Goal: Information Seeking & Learning: Learn about a topic

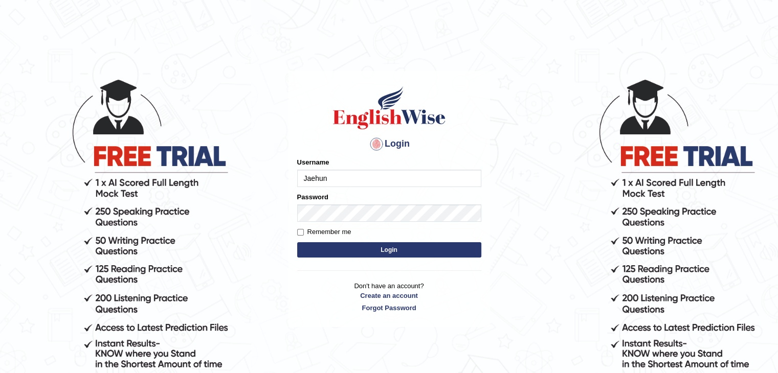
type input "Jaehun"
click at [297, 242] on button "Login" at bounding box center [389, 249] width 184 height 15
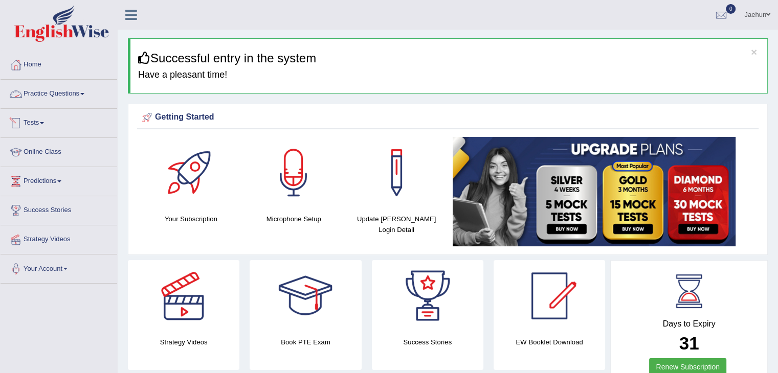
click at [84, 96] on link "Practice Questions" at bounding box center [59, 93] width 117 height 26
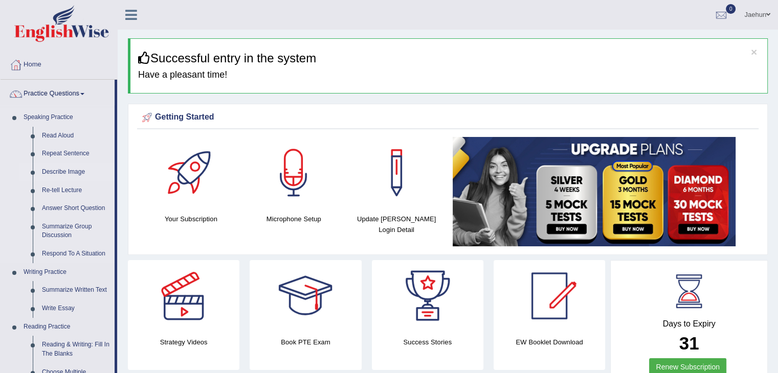
click at [59, 175] on link "Describe Image" at bounding box center [75, 172] width 77 height 18
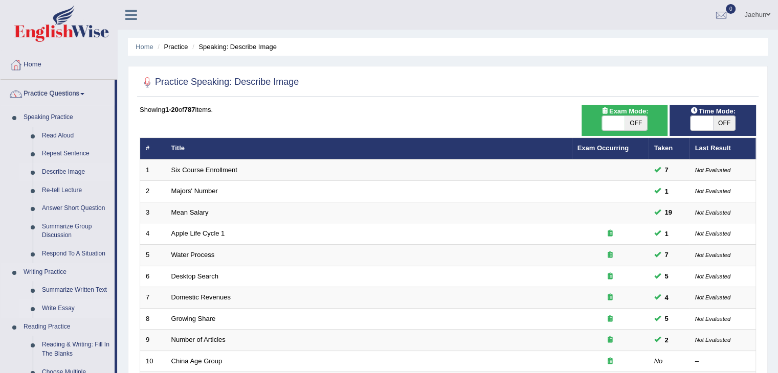
click at [47, 309] on link "Write Essay" at bounding box center [75, 309] width 77 height 18
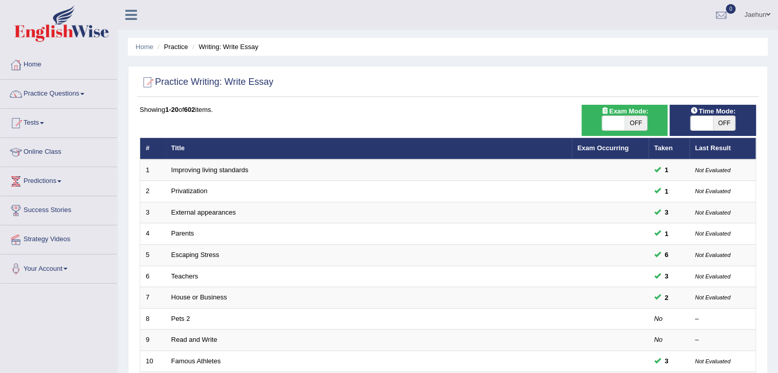
click at [720, 130] on div "ON OFF" at bounding box center [713, 123] width 46 height 15
click at [716, 123] on span "OFF" at bounding box center [724, 123] width 23 height 14
checkbox input "true"
click at [716, 123] on div "ON OFF" at bounding box center [725, 123] width 68 height 14
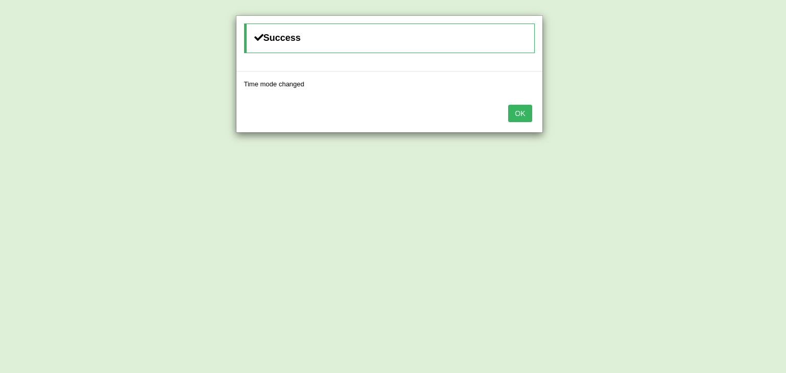
click at [521, 109] on button "OK" at bounding box center [520, 113] width 24 height 17
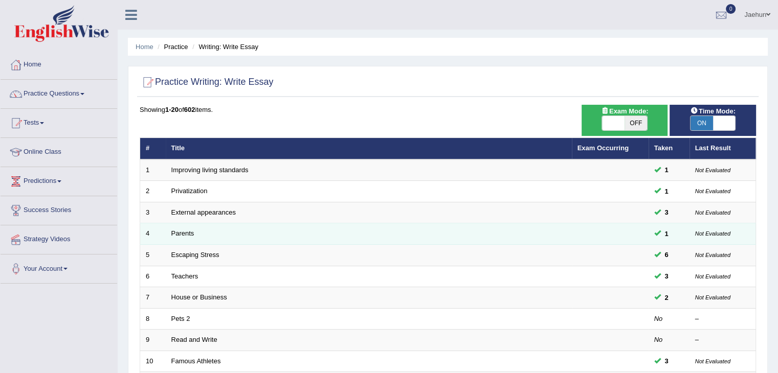
scroll to position [105, 0]
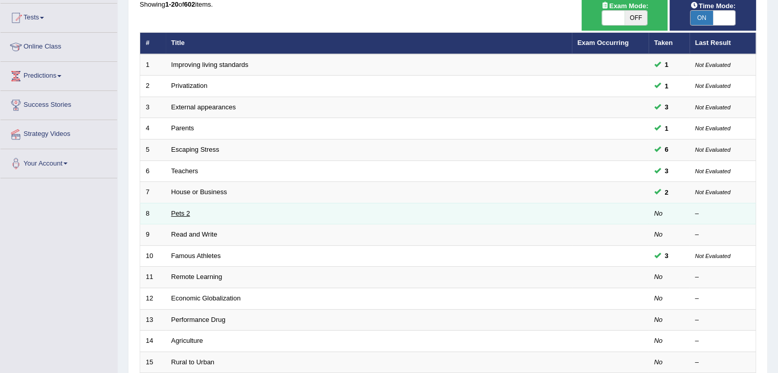
click at [179, 211] on link "Pets 2" at bounding box center [180, 214] width 19 height 8
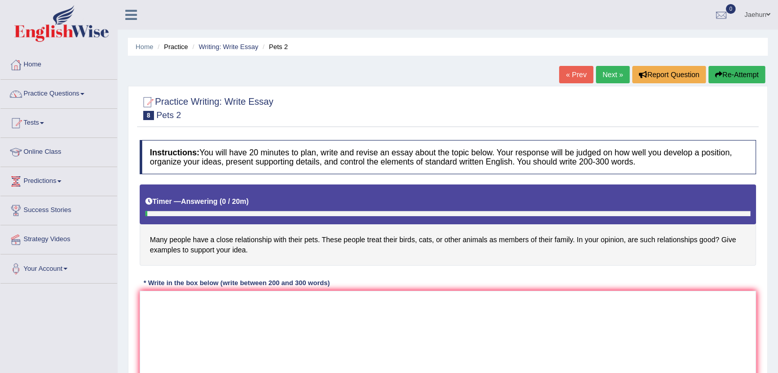
scroll to position [34, 0]
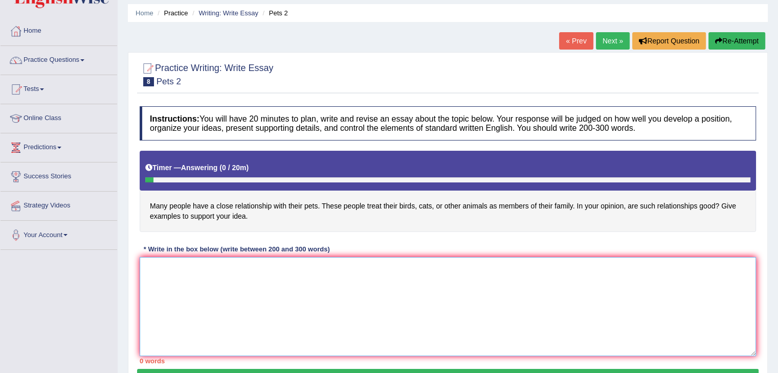
click at [405, 281] on textarea at bounding box center [448, 306] width 616 height 99
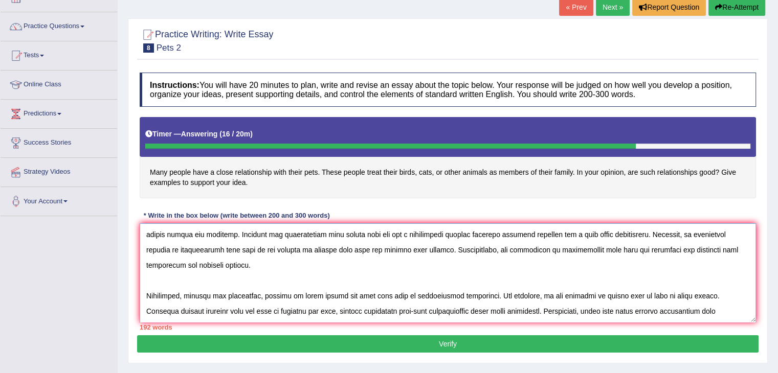
scroll to position [70, 0]
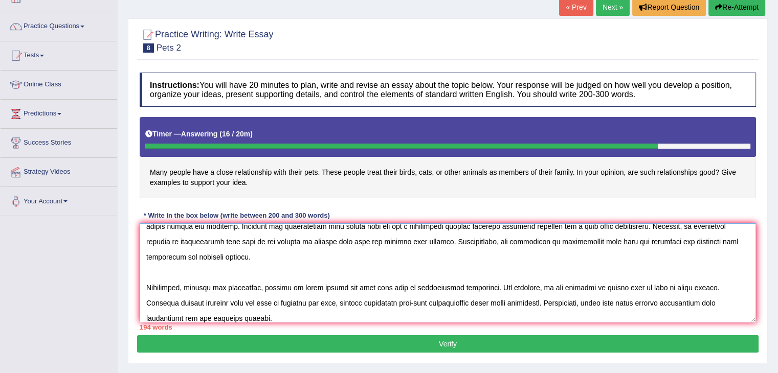
click at [484, 309] on textarea at bounding box center [448, 273] width 616 height 99
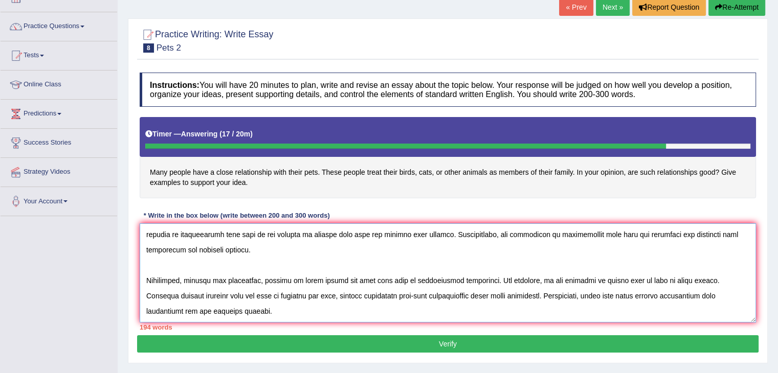
drag, startPoint x: 452, startPoint y: 304, endPoint x: 474, endPoint y: 326, distance: 31.8
click at [474, 326] on div "Instructions: You will have 20 minutes to plan, write and revise an essay about…" at bounding box center [448, 202] width 622 height 268
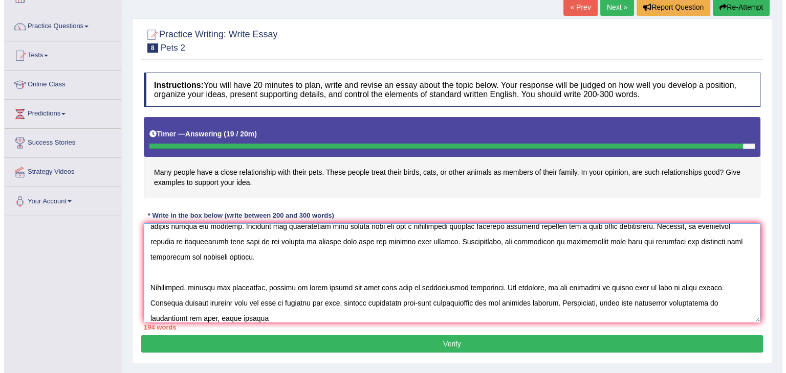
scroll to position [0, 0]
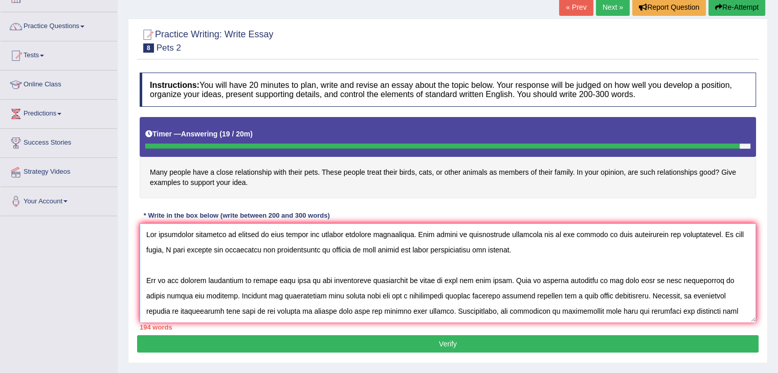
type textarea "The increasing influence of members of pets family has ignited numerous discuss…"
click at [530, 340] on button "Verify" at bounding box center [448, 344] width 622 height 17
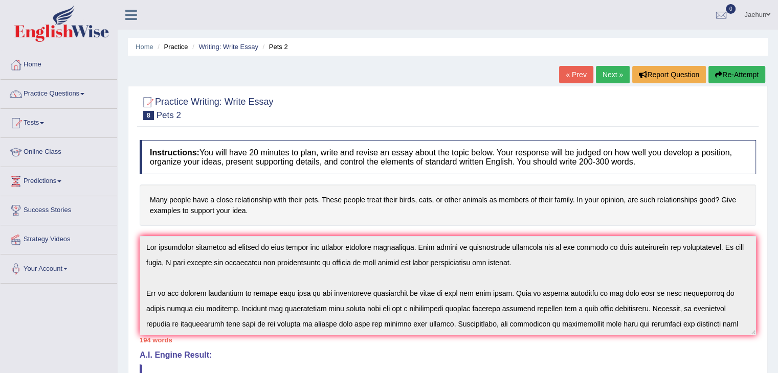
click at [743, 82] on button "Re-Attempt" at bounding box center [737, 74] width 57 height 17
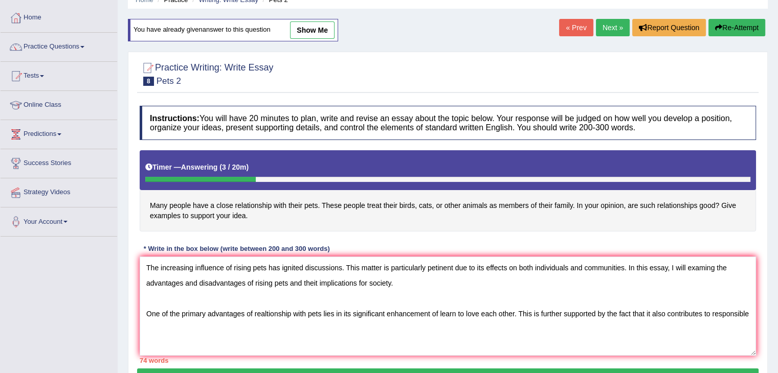
click at [713, 313] on textarea "The increasing influence of rising pets has ignited discussions. This matter is…" at bounding box center [448, 306] width 616 height 99
click at [711, 312] on textarea "The increasing influence of rising pets has ignited discussions. This matter is…" at bounding box center [448, 306] width 616 height 99
click at [534, 322] on textarea "The increasing influence of rising pets has ignited discussions. This matter is…" at bounding box center [448, 306] width 616 height 99
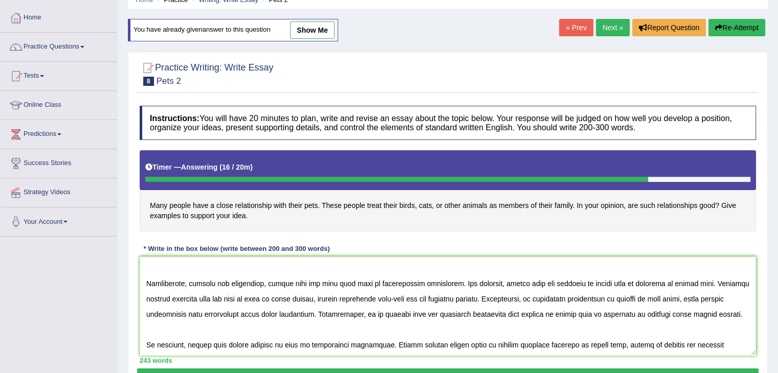
scroll to position [164, 0]
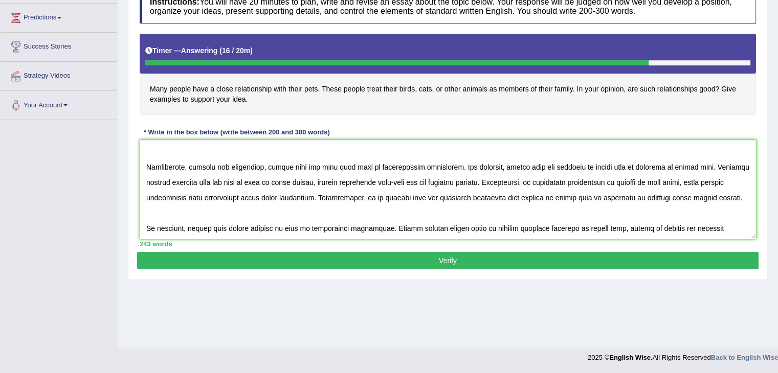
type textarea "The increasing influence of rising pets has ignited discussions. This matter is…"
click at [472, 262] on button "Verify" at bounding box center [448, 260] width 622 height 17
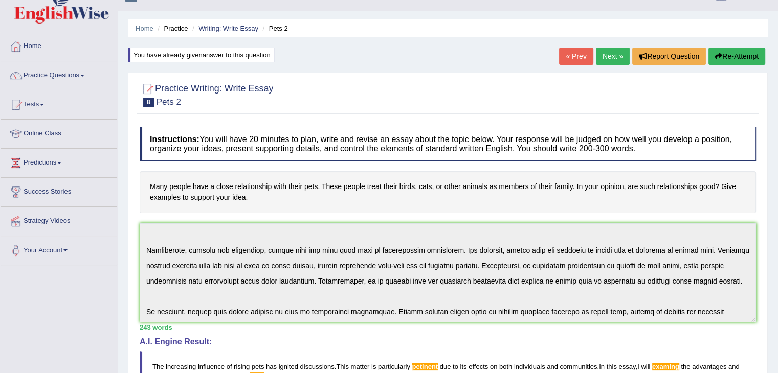
scroll to position [0, 0]
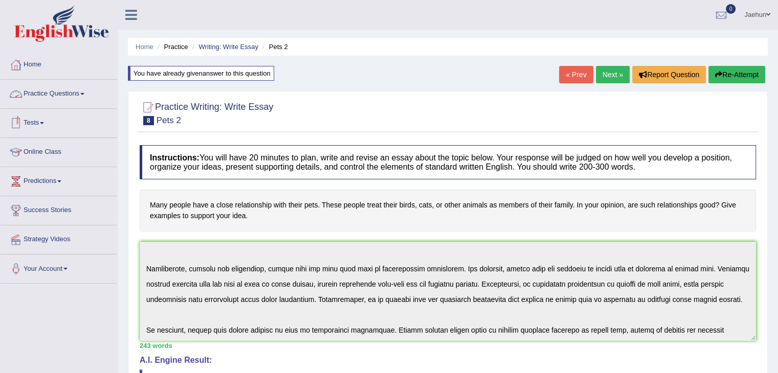
click at [63, 99] on link "Practice Questions" at bounding box center [59, 93] width 117 height 26
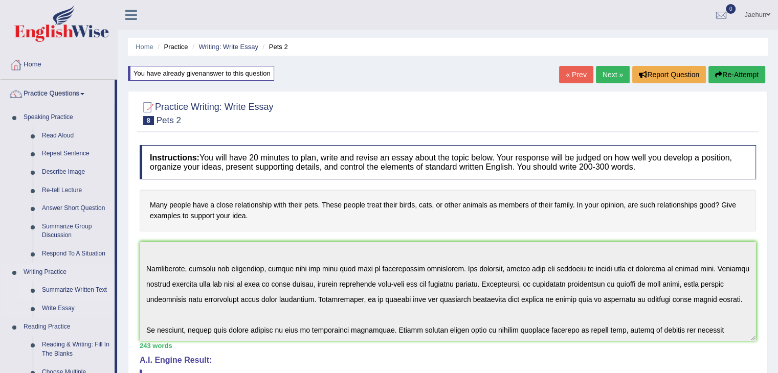
click at [48, 289] on link "Summarize Written Text" at bounding box center [75, 290] width 77 height 18
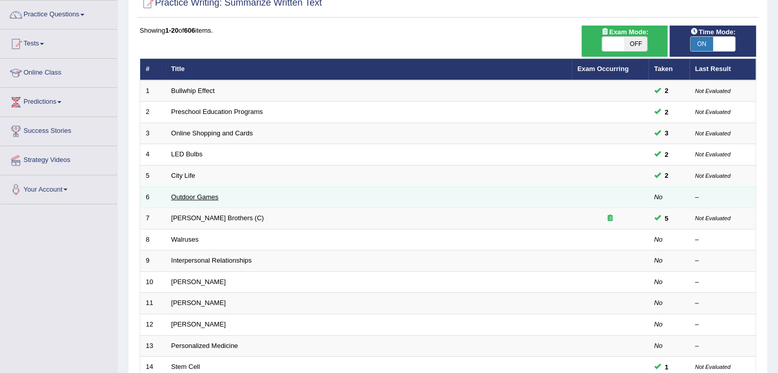
click at [192, 193] on link "Outdoor Games" at bounding box center [195, 197] width 48 height 8
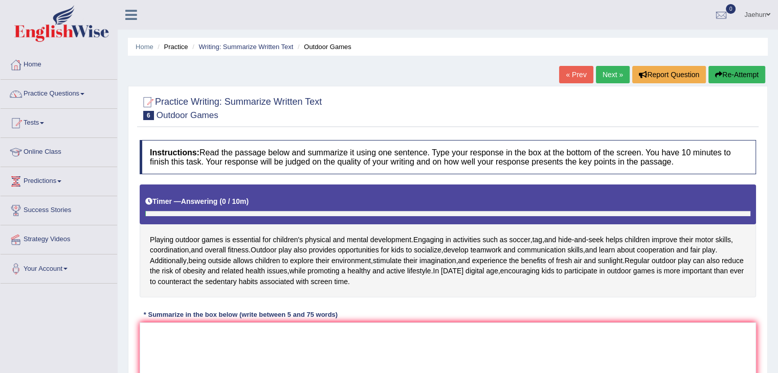
scroll to position [60, 0]
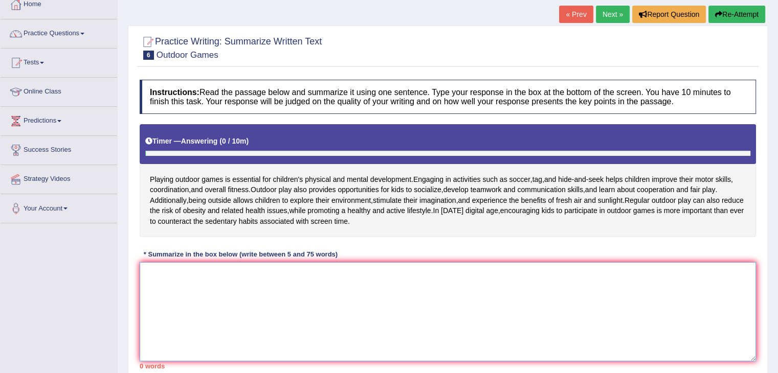
click at [202, 287] on textarea at bounding box center [448, 311] width 616 height 99
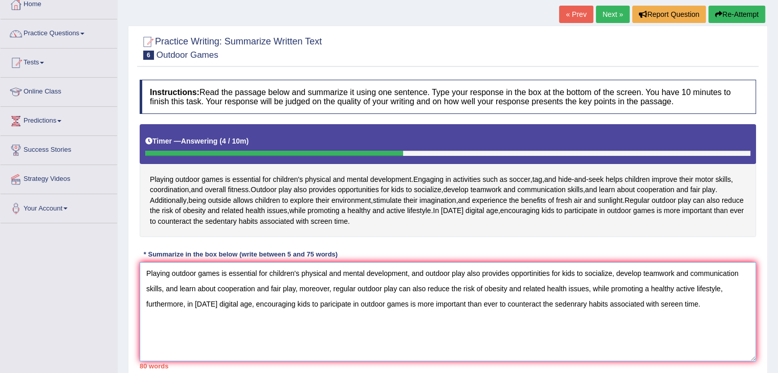
click at [432, 273] on textarea "Playing outdoor games is essential for children's physical and mental developme…" at bounding box center [448, 311] width 616 height 99
drag, startPoint x: 425, startPoint y: 272, endPoint x: 464, endPoint y: 273, distance: 39.9
click at [464, 273] on textarea "Playing outdoor games is essential for children's physical and mental developme…" at bounding box center [448, 311] width 616 height 99
drag, startPoint x: 713, startPoint y: 273, endPoint x: 729, endPoint y: 273, distance: 16.4
click at [729, 273] on textarea "Playing outdoor games is essential for children's physical and mental developme…" at bounding box center [448, 311] width 616 height 99
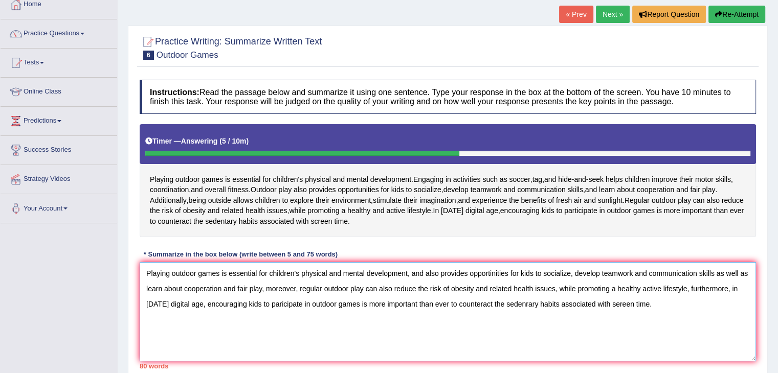
drag, startPoint x: 518, startPoint y: 274, endPoint x: 573, endPoint y: 273, distance: 55.3
click at [573, 273] on textarea "Playing outdoor games is essential for children's physical and mental developme…" at bounding box center [448, 311] width 616 height 99
click at [696, 275] on textarea "Playing outdoor games is essential for children's physical and mental developme…" at bounding box center [448, 311] width 616 height 99
drag, startPoint x: 437, startPoint y: 287, endPoint x: 443, endPoint y: 287, distance: 5.6
click at [443, 287] on textarea "Playing outdoor games is essential for children's physical and mental developme…" at bounding box center [448, 311] width 616 height 99
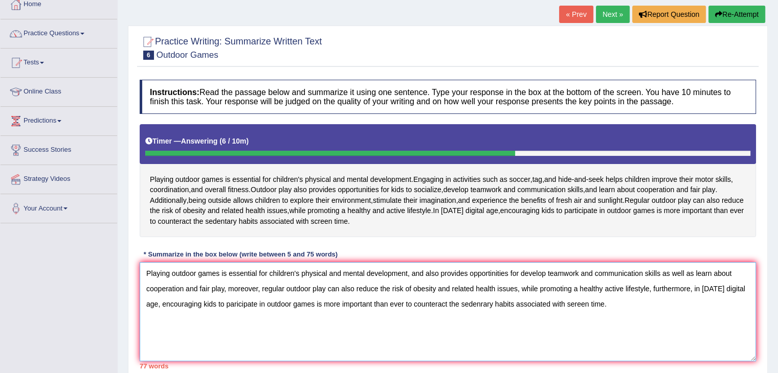
click at [435, 286] on textarea "Playing outdoor games is essential for children's physical and mental developme…" at bounding box center [448, 311] width 616 height 99
drag, startPoint x: 435, startPoint y: 286, endPoint x: 520, endPoint y: 289, distance: 85.5
click at [520, 289] on textarea "Playing outdoor games is essential for children's physical and mental developme…" at bounding box center [448, 311] width 616 height 99
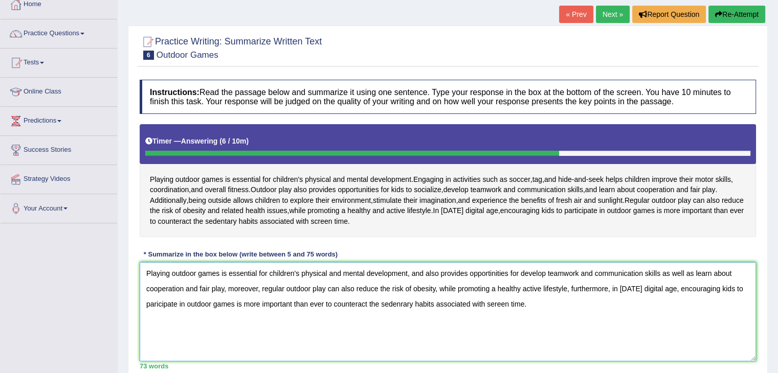
click at [155, 301] on textarea "Playing outdoor games is essential for children's physical and mental developme…" at bounding box center [448, 311] width 616 height 99
click at [681, 287] on textarea "Playing outdoor games is essential for children's physical and mental developme…" at bounding box center [448, 311] width 616 height 99
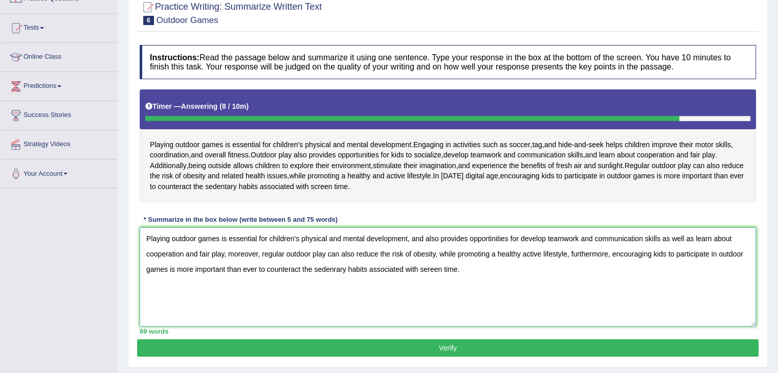
type textarea "Playing outdoor games is essential for children's physical and mental developme…"
click at [525, 351] on button "Verify" at bounding box center [448, 348] width 622 height 17
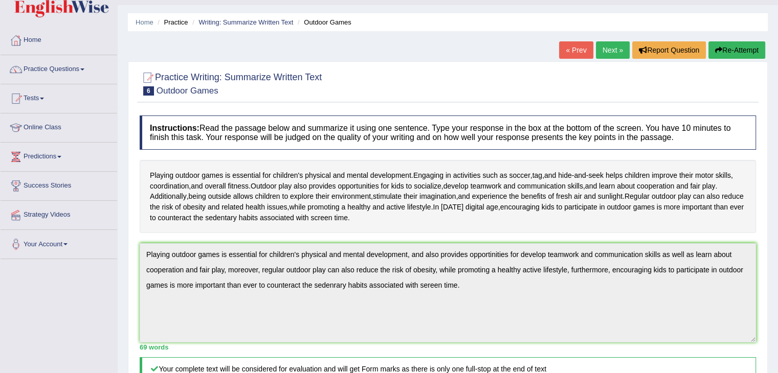
scroll to position [0, 0]
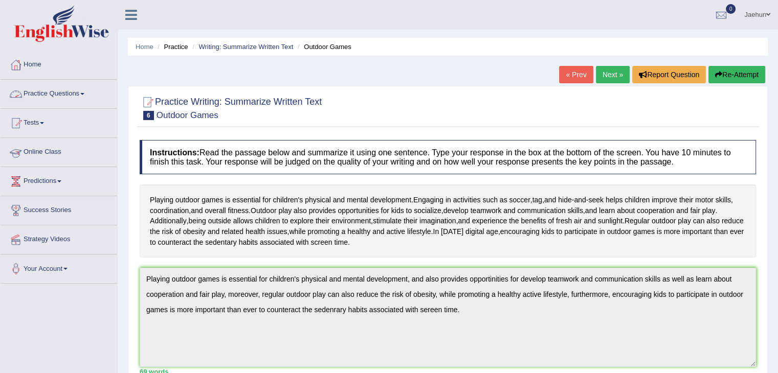
click at [80, 87] on link "Practice Questions" at bounding box center [59, 93] width 117 height 26
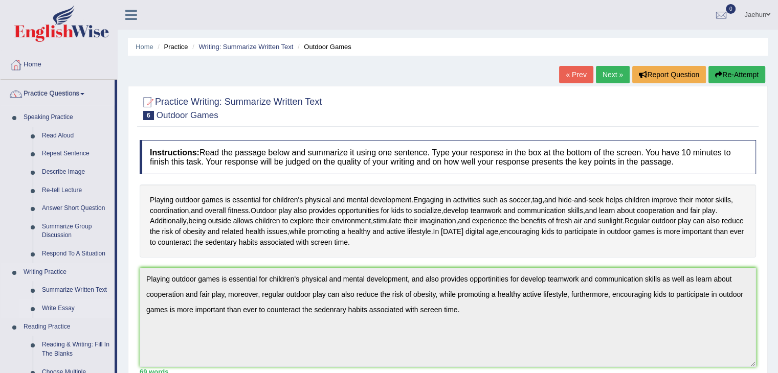
click at [64, 309] on link "Write Essay" at bounding box center [75, 309] width 77 height 18
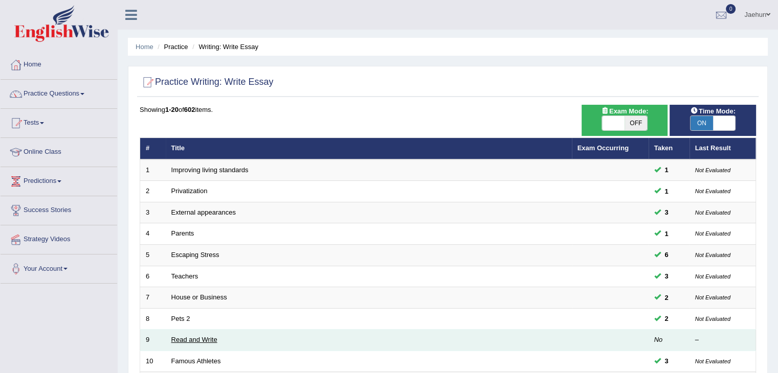
click at [209, 342] on link "Read and Write" at bounding box center [194, 340] width 46 height 8
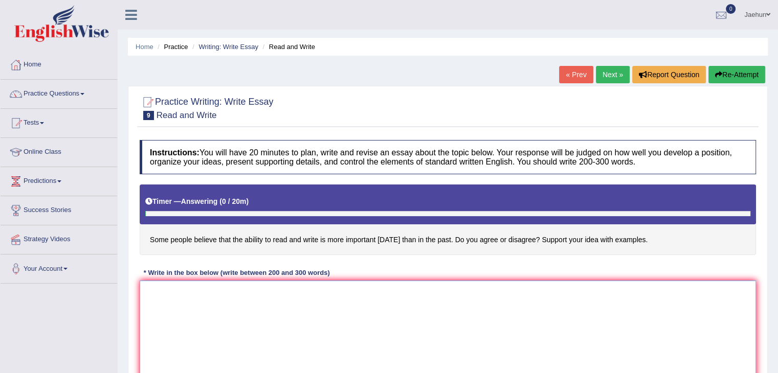
click at [214, 324] on textarea at bounding box center [448, 330] width 616 height 99
click at [337, 300] on textarea "The increasing influnce of ability to read and wirte" at bounding box center [448, 330] width 616 height 99
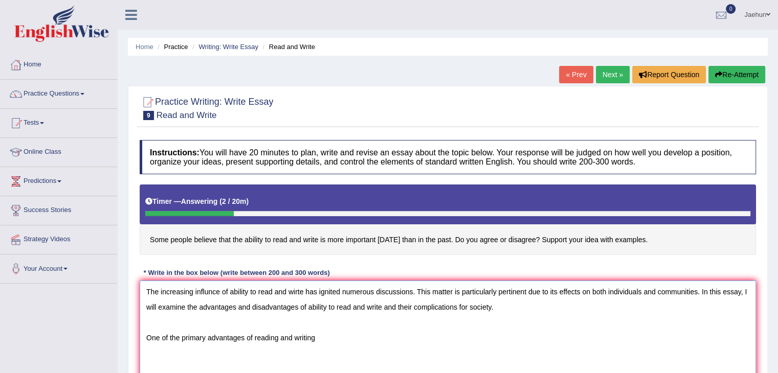
click at [300, 290] on textarea "The increasing influnce of ability to read and wirte has ignited numerous discu…" at bounding box center [448, 330] width 616 height 99
click at [353, 335] on textarea "The increasing influnce of ability to read and write has ignited numerous discu…" at bounding box center [448, 330] width 616 height 99
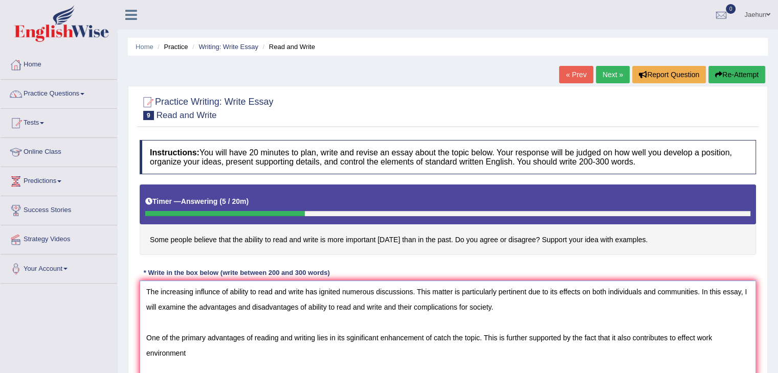
click at [694, 332] on textarea "The increasing influnce of ability to read and write has ignited numerous discu…" at bounding box center [448, 330] width 616 height 99
click at [292, 357] on textarea "The increasing influnce of ability to read and write has ignited numerous discu…" at bounding box center [448, 330] width 616 height 99
click at [433, 336] on textarea "The increasing influnce of ability to read and write has ignited numerous discu…" at bounding box center [448, 330] width 616 height 99
click at [485, 337] on textarea "The increasing influnce of ability to read and write has ignited numerous discu…" at bounding box center [448, 330] width 616 height 99
click at [201, 355] on textarea "The increasing influnce of ability to read and write has ignited numerous discu…" at bounding box center [448, 330] width 616 height 99
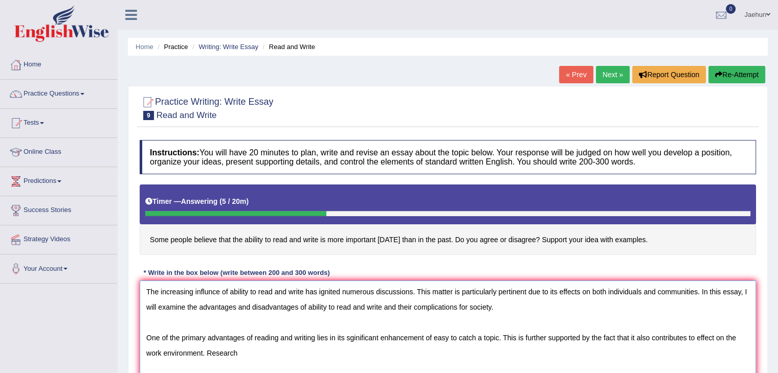
click at [248, 351] on textarea "The increasing influnce of ability to read and write has ignited numerous discu…" at bounding box center [448, 330] width 616 height 99
click at [330, 352] on textarea "The increasing influnce of ability to read and write has ignited numerous discu…" at bounding box center [448, 330] width 616 height 99
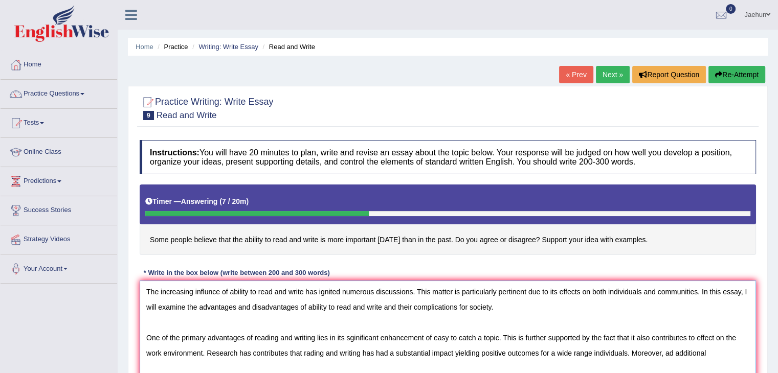
click at [672, 345] on textarea "The increasing influnce of ability to read and write has ignited numerous discu…" at bounding box center [448, 330] width 616 height 99
click at [713, 350] on textarea "The increasing influnce of ability to read and write has ignited numerous discu…" at bounding box center [448, 330] width 616 height 99
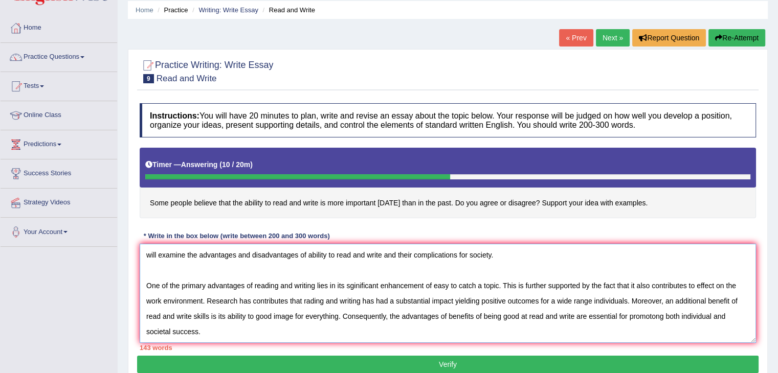
scroll to position [39, 0]
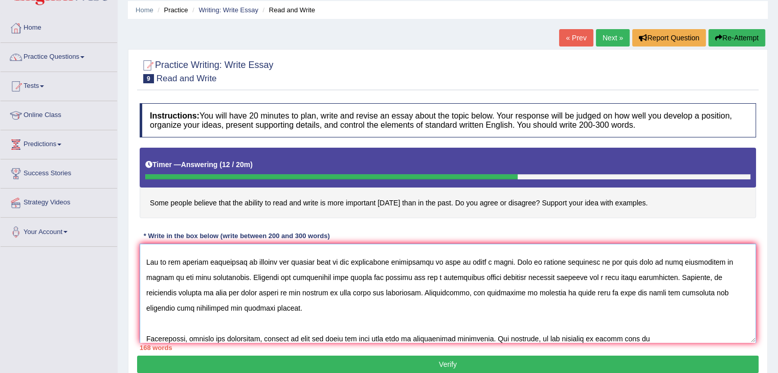
click at [667, 330] on textarea at bounding box center [448, 293] width 616 height 99
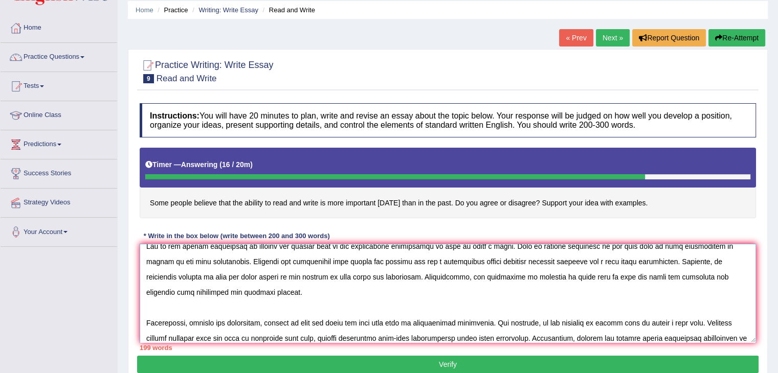
scroll to position [70, 0]
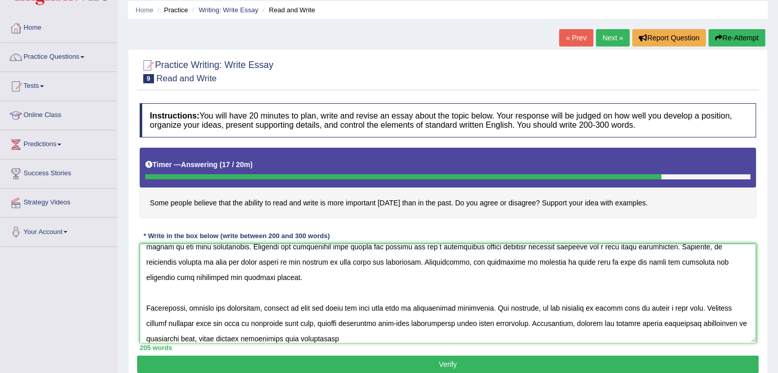
drag, startPoint x: 453, startPoint y: 323, endPoint x: 513, endPoint y: 331, distance: 60.5
click at [513, 331] on textarea at bounding box center [448, 293] width 616 height 99
click at [435, 337] on textarea at bounding box center [448, 293] width 616 height 99
click at [514, 322] on textarea at bounding box center [448, 293] width 616 height 99
click at [492, 335] on textarea at bounding box center [448, 293] width 616 height 99
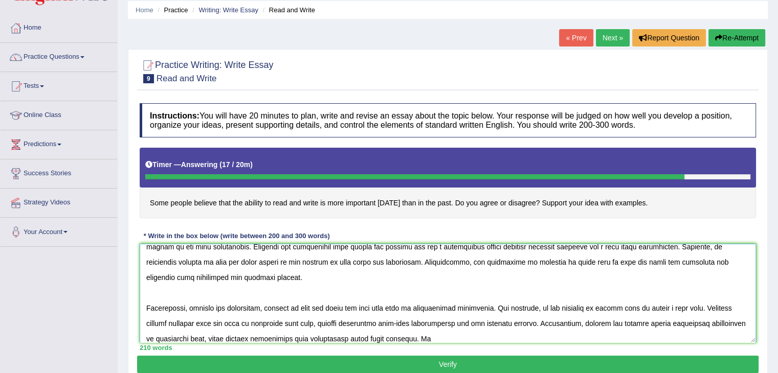
drag, startPoint x: 451, startPoint y: 321, endPoint x: 521, endPoint y: 322, distance: 69.6
click at [521, 322] on textarea at bounding box center [448, 293] width 616 height 99
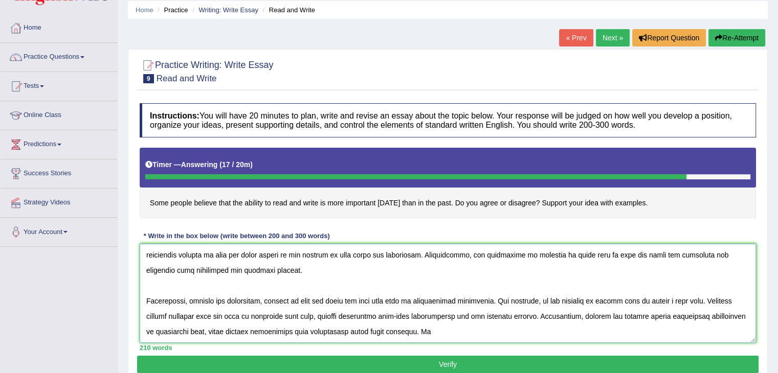
drag, startPoint x: 340, startPoint y: 339, endPoint x: 400, endPoint y: 342, distance: 60.5
click at [400, 342] on div "Instructions: You will have 20 minutes to plan, write and revise an essay about…" at bounding box center [448, 227] width 622 height 258
paste textarea "for all involved part"
drag, startPoint x: 452, startPoint y: 314, endPoint x: 522, endPoint y: 309, distance: 69.7
click at [522, 309] on textarea at bounding box center [448, 293] width 616 height 99
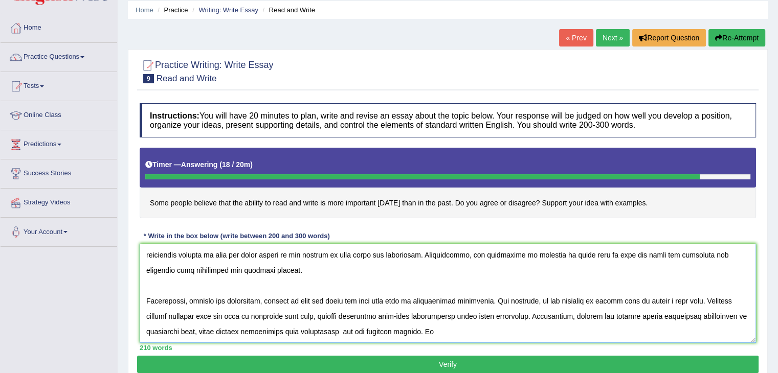
click at [450, 336] on textarea at bounding box center [448, 293] width 616 height 99
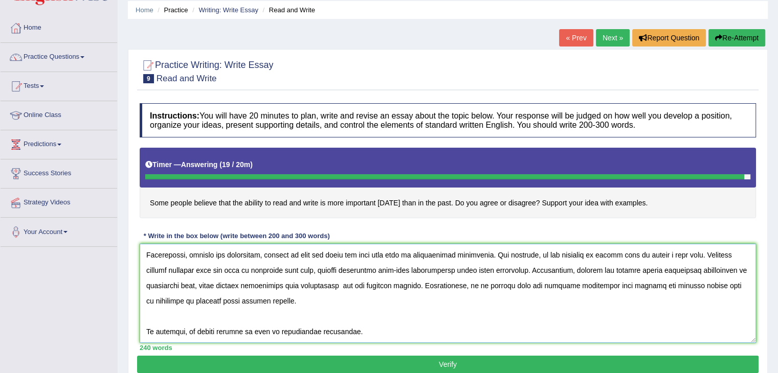
scroll to position [122, 0]
type textarea "The increasing influnce of ability to read and write has ignited numerous discu…"
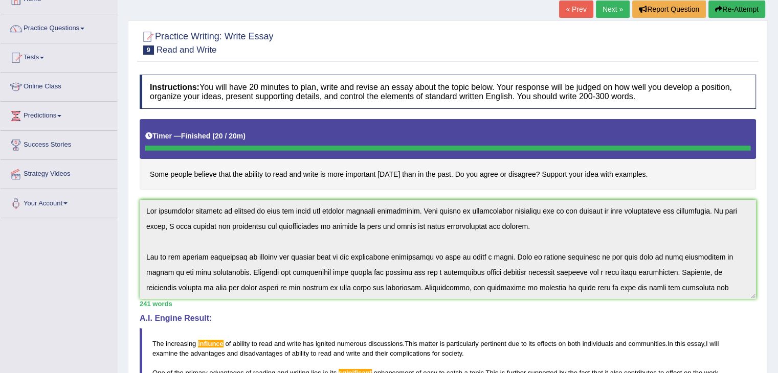
scroll to position [65, 0]
click at [729, 11] on button "Re-Attempt" at bounding box center [737, 9] width 57 height 17
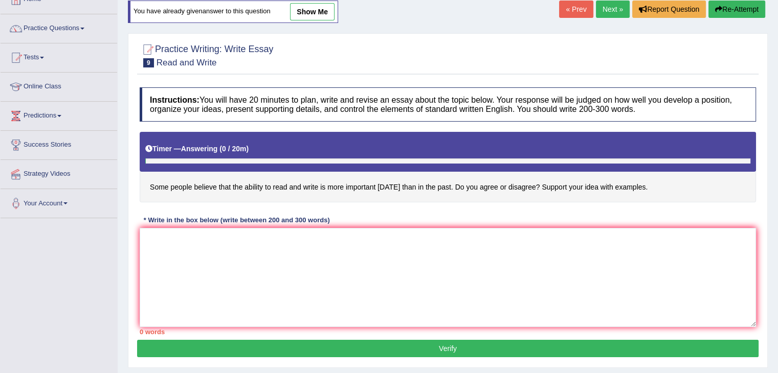
scroll to position [65, 0]
click at [521, 262] on textarea at bounding box center [448, 277] width 616 height 99
click at [520, 262] on textarea at bounding box center [448, 277] width 616 height 99
type textarea "t"
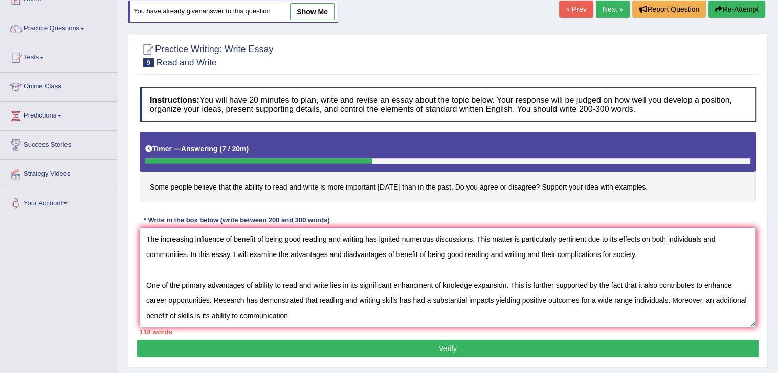
click at [239, 316] on textarea "The increasing influence of benefit of being good reading and writing has ignit…" at bounding box center [448, 277] width 616 height 99
click at [305, 317] on textarea "The increasing influence of benefit of being good reading and writing has ignit…" at bounding box center [448, 277] width 616 height 99
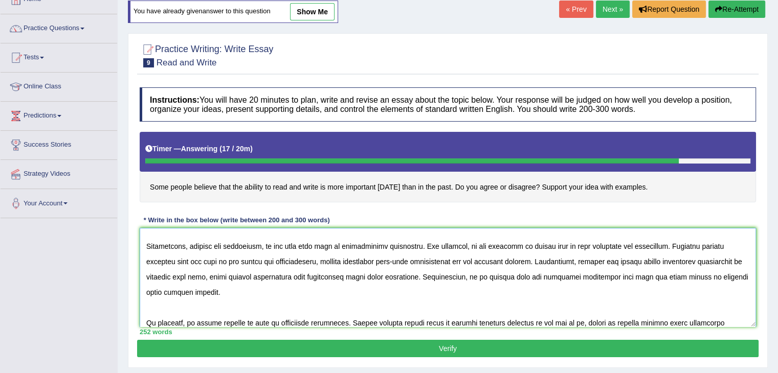
scroll to position [131, 0]
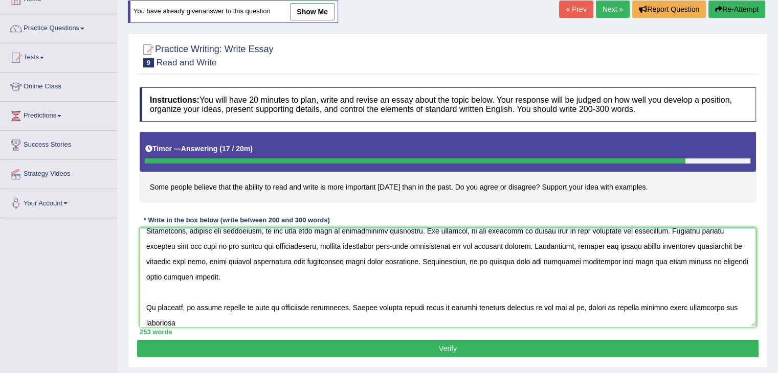
click at [295, 316] on textarea at bounding box center [448, 277] width 616 height 99
click at [628, 306] on textarea at bounding box center [448, 277] width 616 height 99
click at [636, 304] on textarea at bounding box center [448, 277] width 616 height 99
type textarea "The increasing influence of benefit of being good reading and writing has ignit…"
click at [334, 341] on button "Verify" at bounding box center [448, 348] width 622 height 17
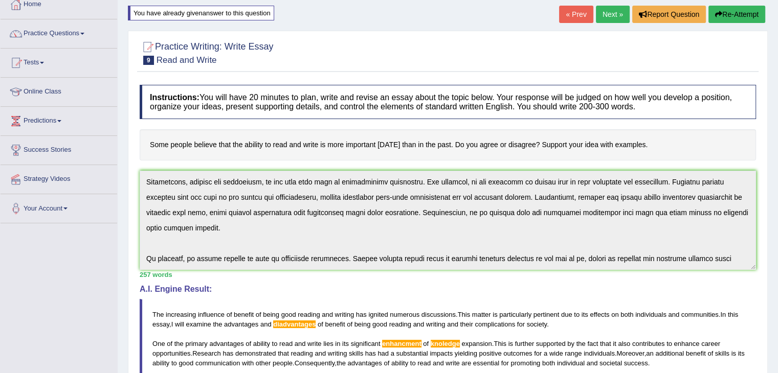
scroll to position [138, 0]
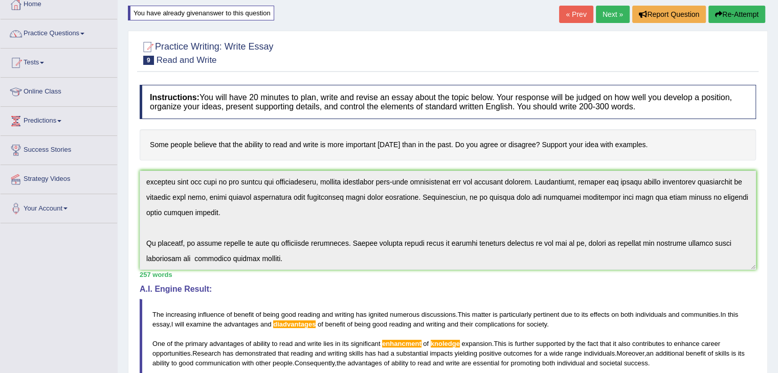
click at [379, 297] on div "Instructions: You will have 20 minutes to plan, write and revise an essay about…" at bounding box center [448, 313] width 622 height 466
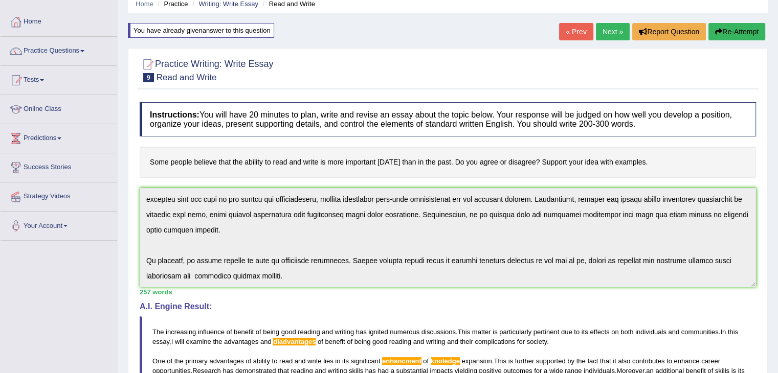
scroll to position [42, 0]
click at [728, 38] on button "Re-Attempt" at bounding box center [737, 32] width 57 height 17
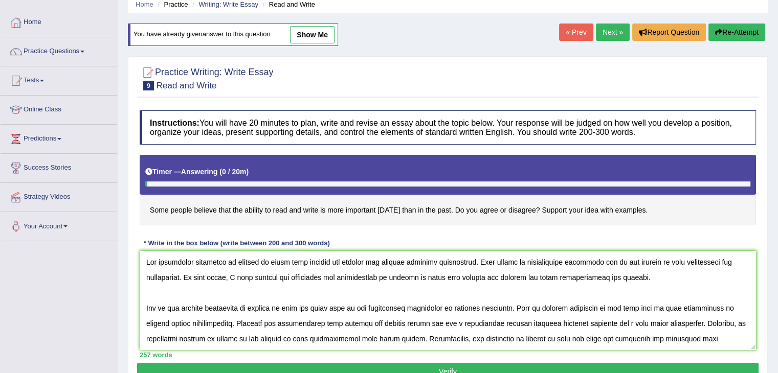
click at [352, 277] on textarea at bounding box center [448, 300] width 616 height 99
click at [454, 307] on textarea at bounding box center [448, 300] width 616 height 99
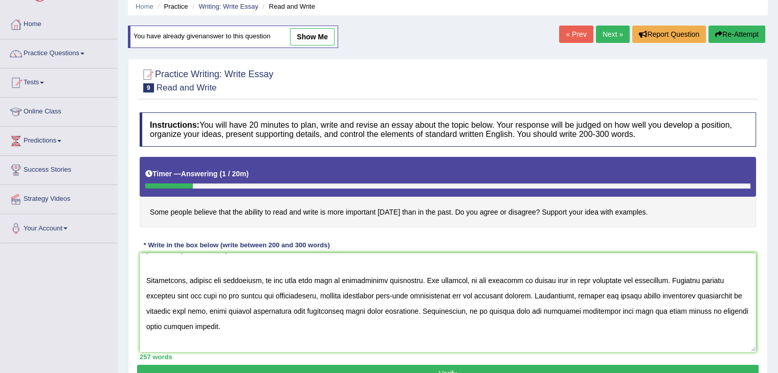
scroll to position [164, 0]
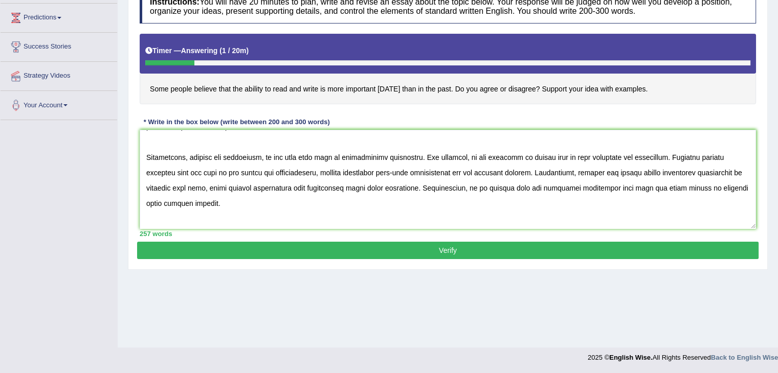
type textarea "The increasing influence of benefit of being good reading and writing has ignit…"
click at [527, 248] on button "Verify" at bounding box center [448, 250] width 622 height 17
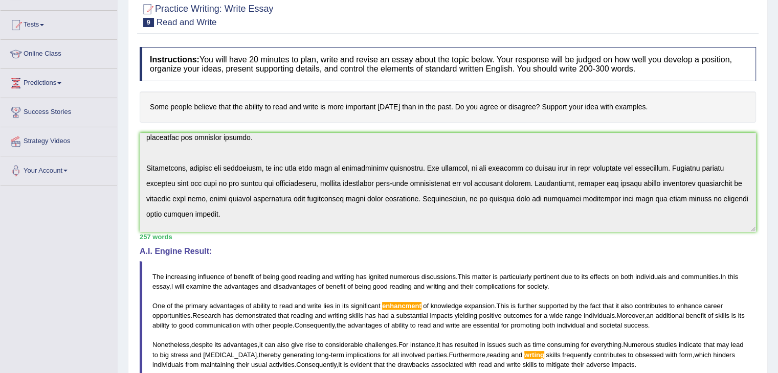
scroll to position [138, 0]
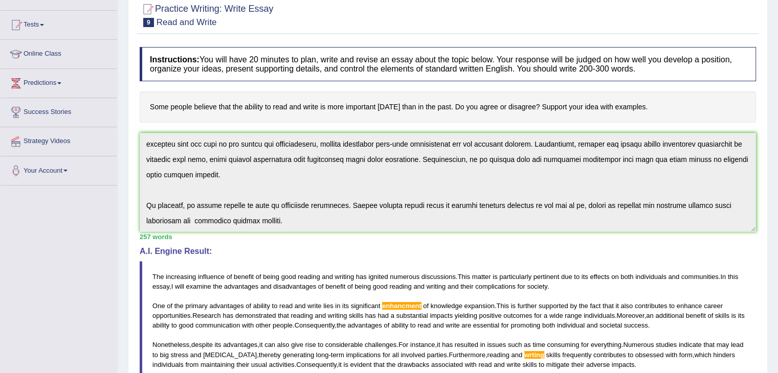
click at [371, 294] on div "Instructions: You will have 20 minutes to plan, write and revise an essay about…" at bounding box center [448, 275] width 622 height 466
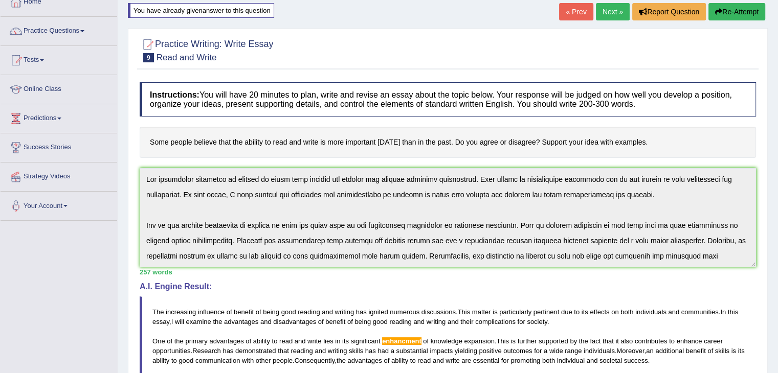
scroll to position [0, 0]
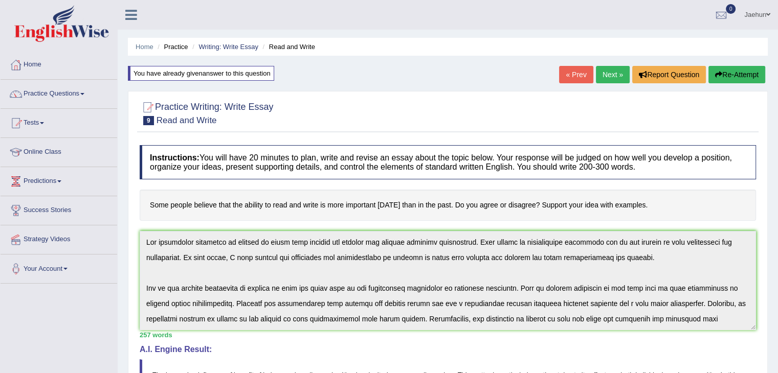
click at [720, 80] on button "Re-Attempt" at bounding box center [737, 74] width 57 height 17
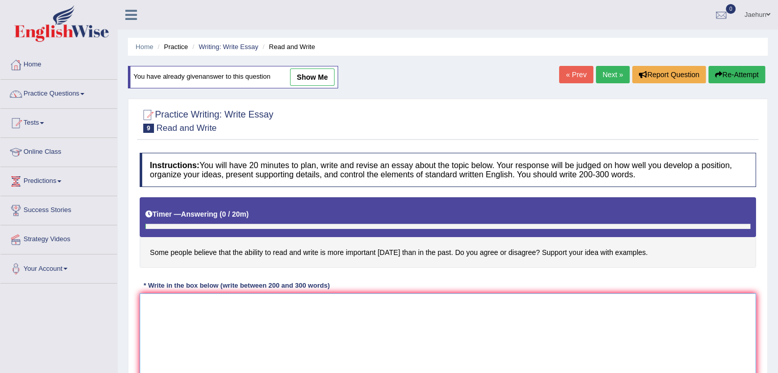
click at [411, 315] on textarea at bounding box center [448, 343] width 616 height 99
paste textarea "The increasing influence of benefit of being good reading and writing has ignit…"
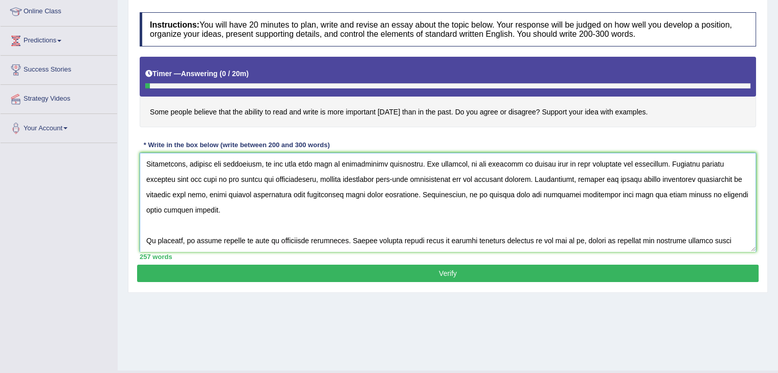
scroll to position [122, 0]
click at [276, 242] on textarea at bounding box center [448, 202] width 616 height 99
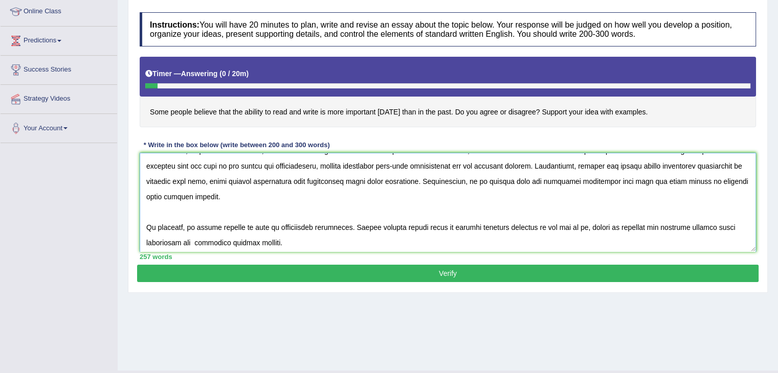
scroll to position [103, 0]
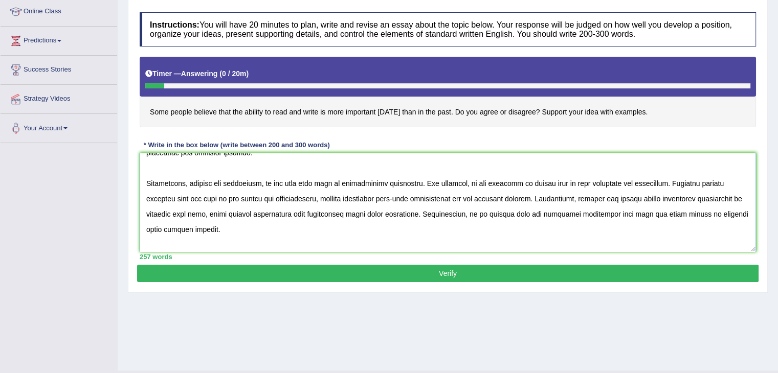
click at [617, 195] on textarea at bounding box center [448, 202] width 616 height 99
click at [634, 186] on textarea at bounding box center [448, 202] width 616 height 99
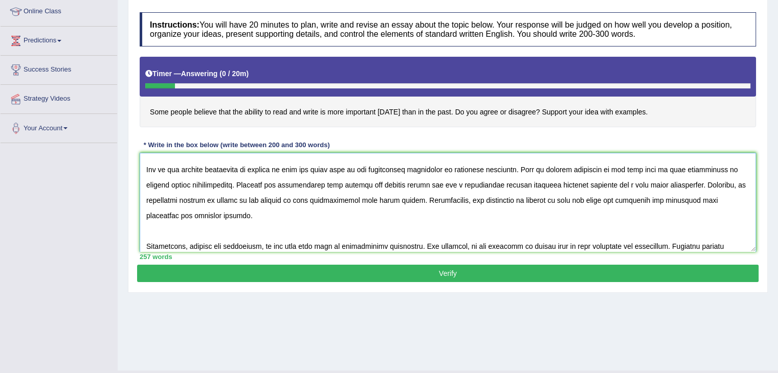
scroll to position [36, 0]
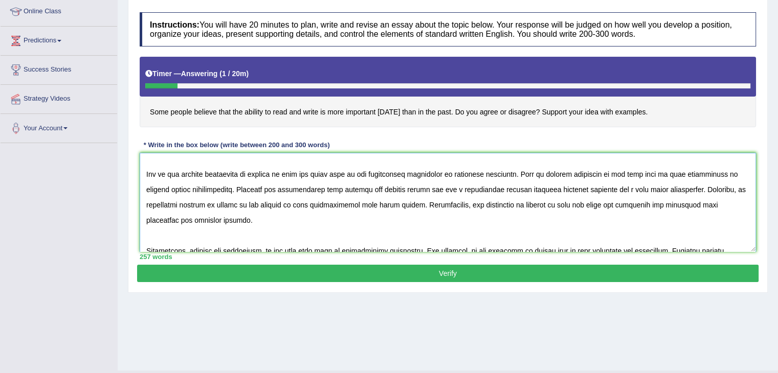
click at [417, 173] on textarea at bounding box center [448, 202] width 616 height 99
type textarea "The increasing influence of benefit of being good reading and writing has ignit…"
click at [443, 265] on button "Verify" at bounding box center [448, 273] width 622 height 17
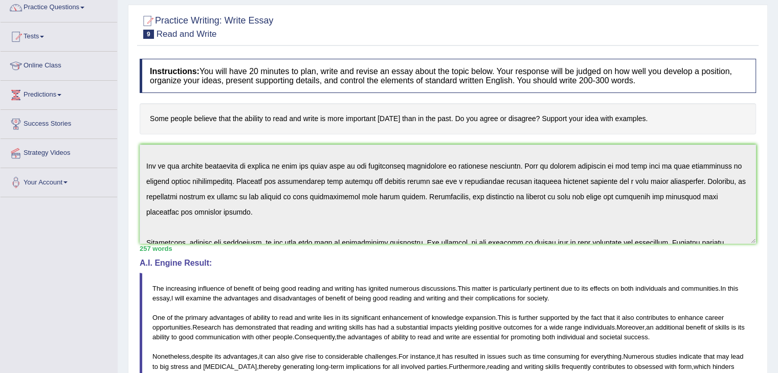
scroll to position [0, 0]
